Goal: Task Accomplishment & Management: Manage account settings

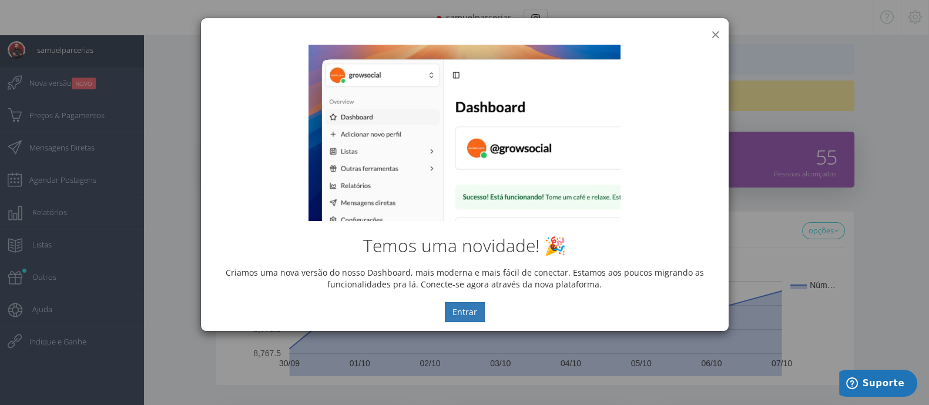
click at [717, 31] on button "×" at bounding box center [715, 34] width 9 height 16
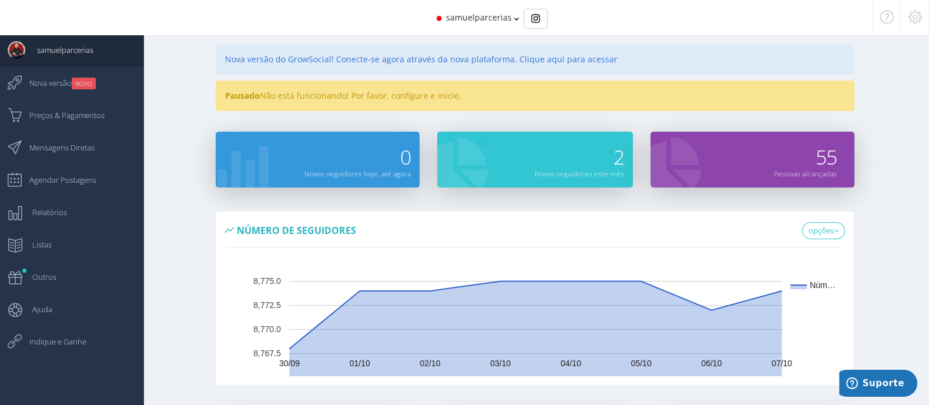
click at [476, 72] on div "Nova versão do GrowSocial! Conecte-se agora através da nova plataforma. Clique …" at bounding box center [535, 59] width 639 height 31
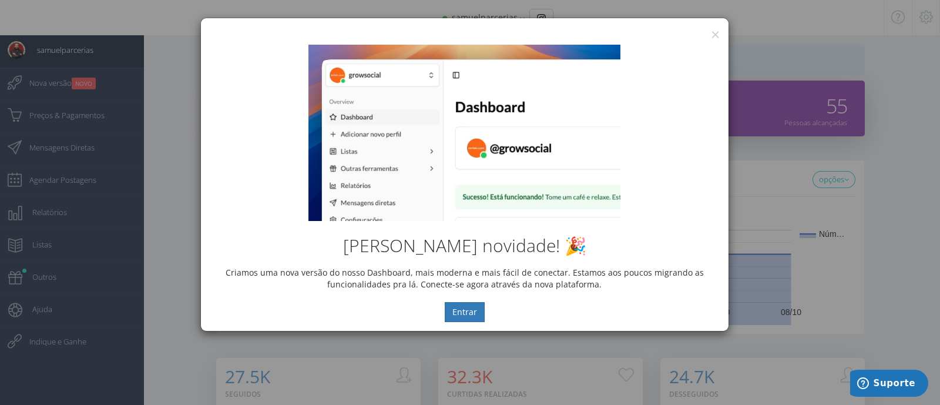
click at [717, 36] on div "Temos uma novidade! 🎉 Criamos uma nova versão do nosso Dashboard, mais moderna …" at bounding box center [465, 183] width 528 height 295
click at [716, 31] on button "×" at bounding box center [715, 34] width 9 height 16
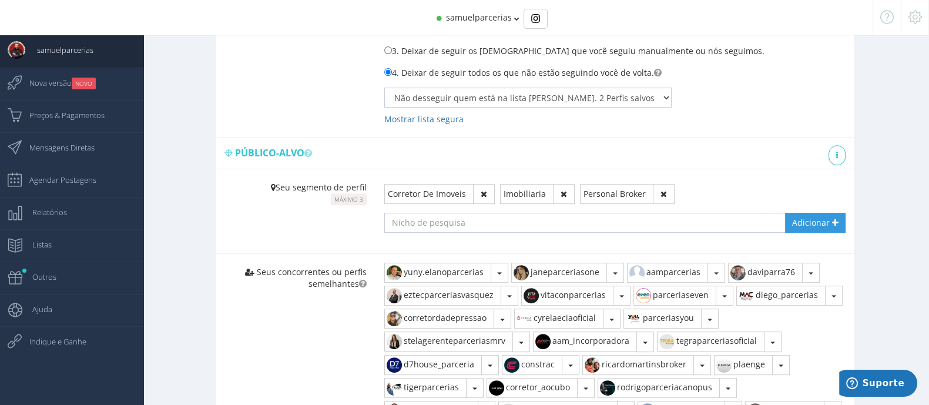
scroll to position [734, 0]
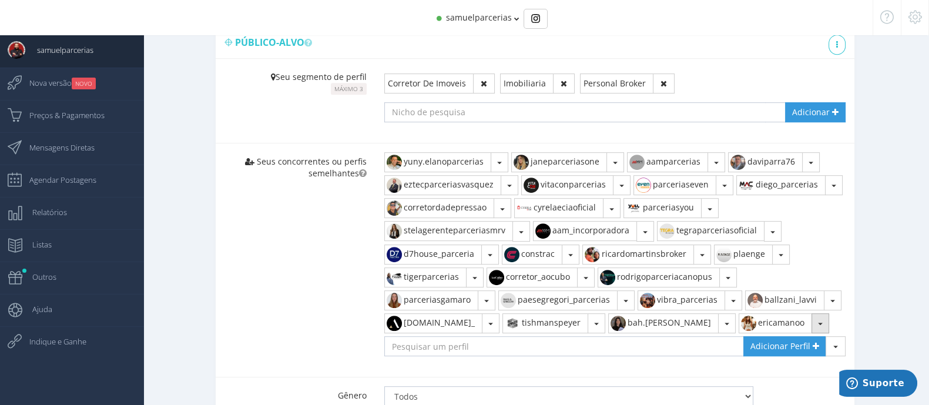
click at [811, 315] on button "button" at bounding box center [820, 323] width 18 height 20
click at [593, 342] on input "text" at bounding box center [564, 346] width 360 height 20
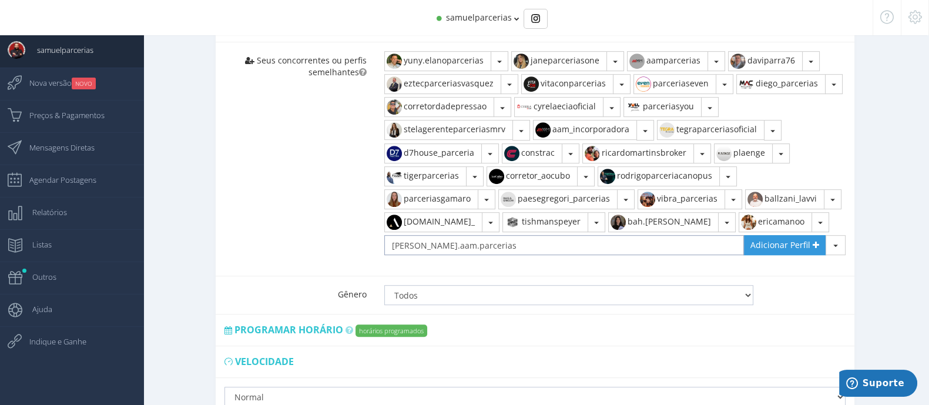
scroll to position [881, 0]
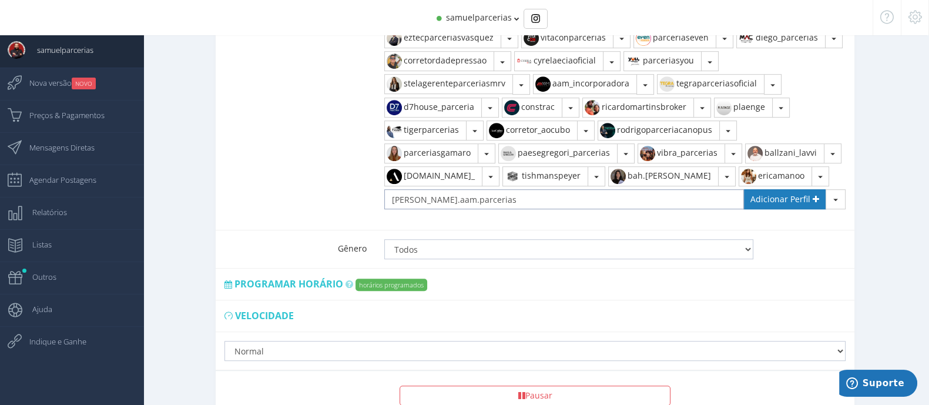
type input "[PERSON_NAME].aam.parcerias"
click at [781, 196] on span "Adicionar Perfil" at bounding box center [780, 198] width 60 height 11
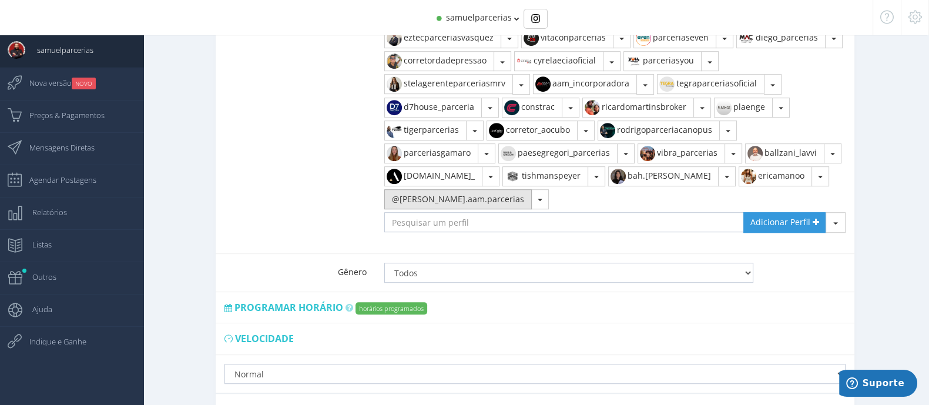
click at [464, 195] on button "@[PERSON_NAME].aam.parcerias" at bounding box center [457, 199] width 147 height 20
click at [531, 198] on button "button" at bounding box center [540, 199] width 18 height 20
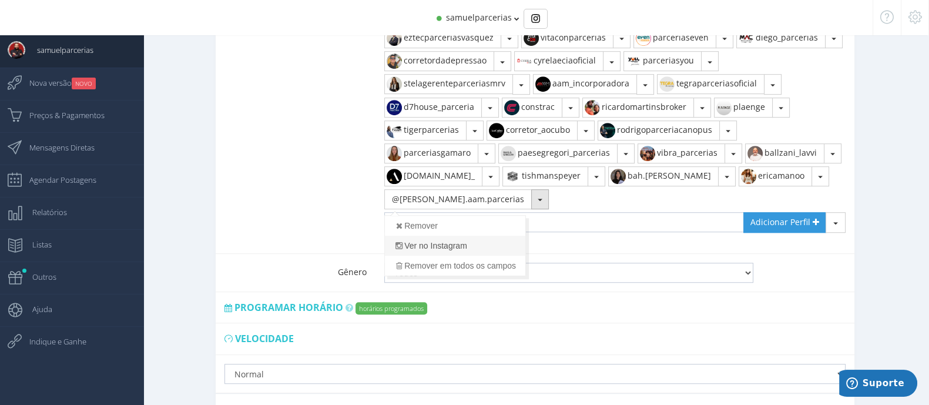
click at [436, 241] on link "Ver no Instagram" at bounding box center [455, 246] width 140 height 20
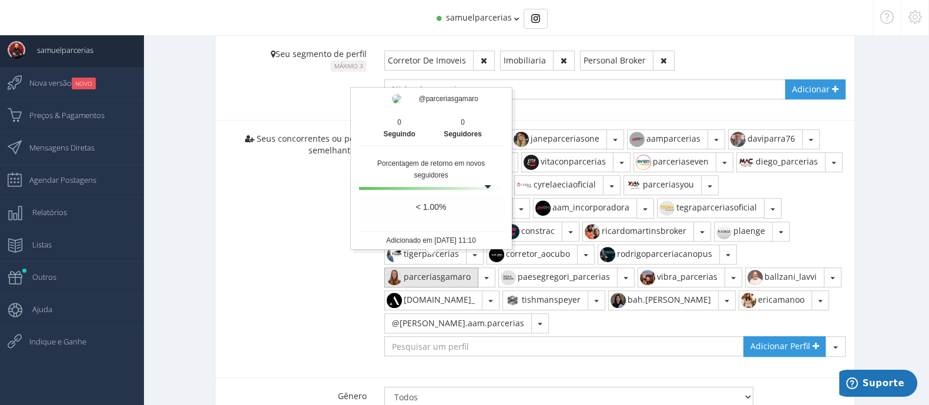
scroll to position [734, 0]
